Goal: Find specific page/section: Locate a particular part of the current website

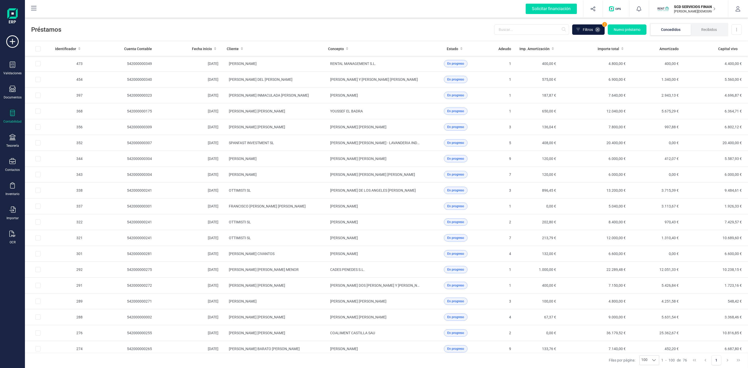
click at [595, 30] on icon at bounding box center [597, 30] width 4 height 4
click at [538, 34] on input "text" at bounding box center [540, 29] width 75 height 10
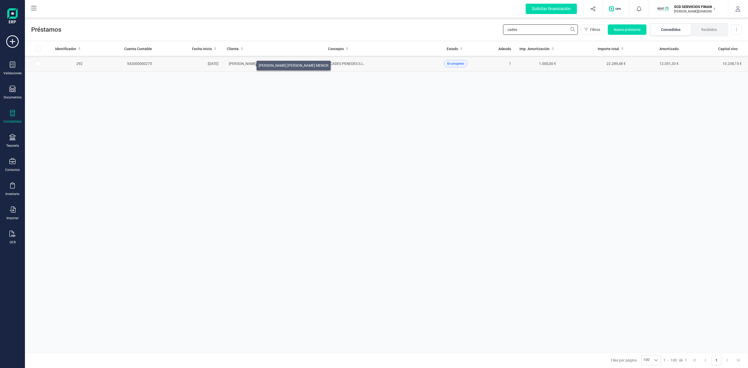
type input "cades"
click at [250, 64] on span "[PERSON_NAME] [PERSON_NAME] MENOR" at bounding box center [264, 64] width 70 height 4
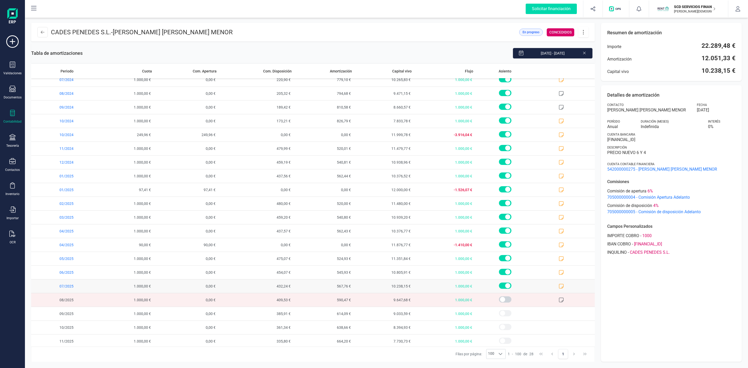
scroll to position [121, 0]
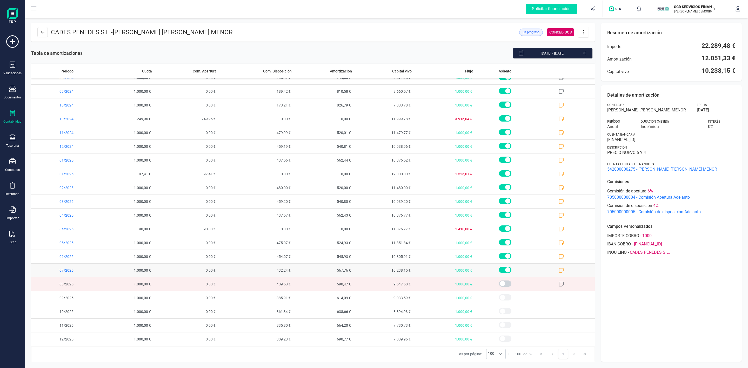
click at [558, 270] on icon at bounding box center [560, 270] width 5 height 5
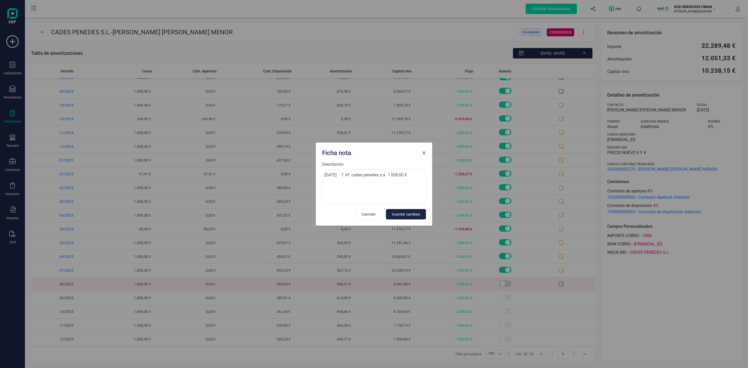
click at [425, 151] on span "Close" at bounding box center [424, 153] width 4 height 4
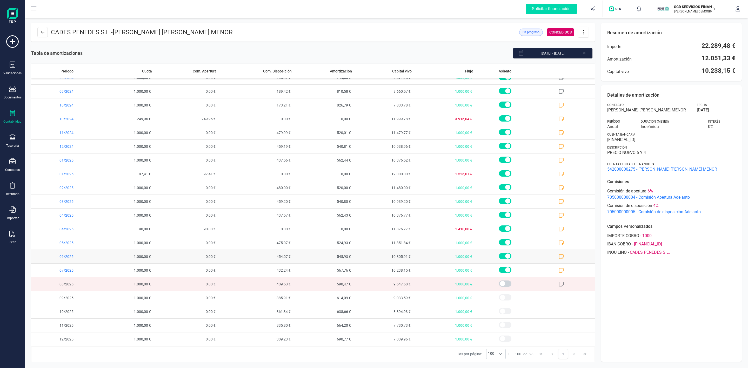
click at [559, 258] on icon at bounding box center [561, 256] width 5 height 5
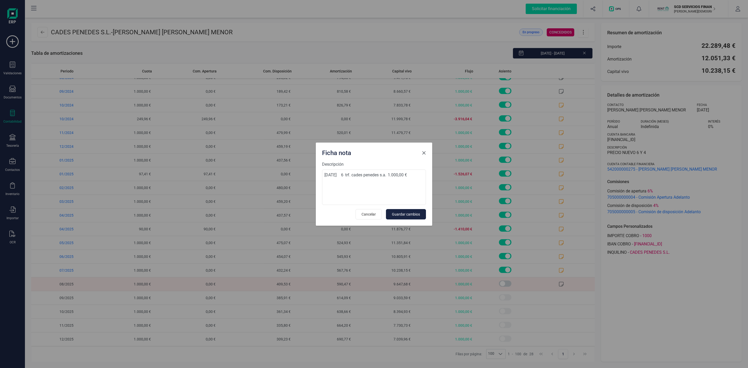
click at [426, 151] on span "Close" at bounding box center [424, 153] width 4 height 4
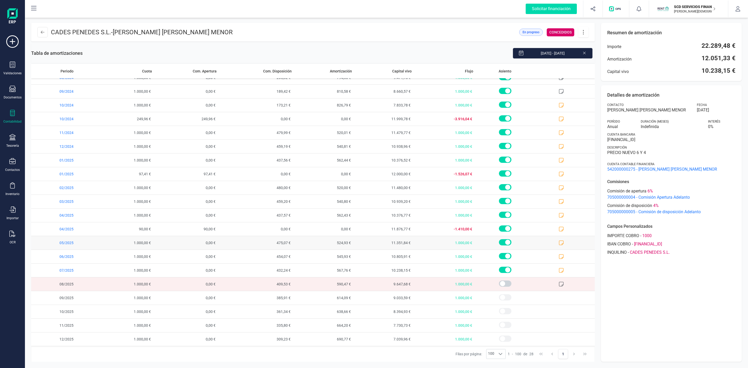
click at [558, 242] on icon at bounding box center [560, 242] width 5 height 5
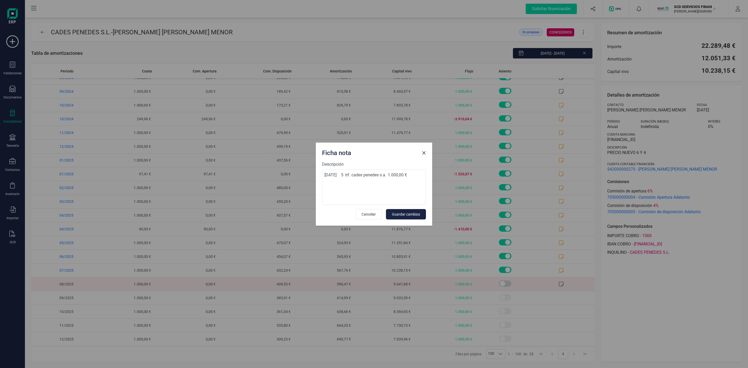
click at [425, 152] on span "Close" at bounding box center [424, 153] width 4 height 4
